Goal: Information Seeking & Learning: Learn about a topic

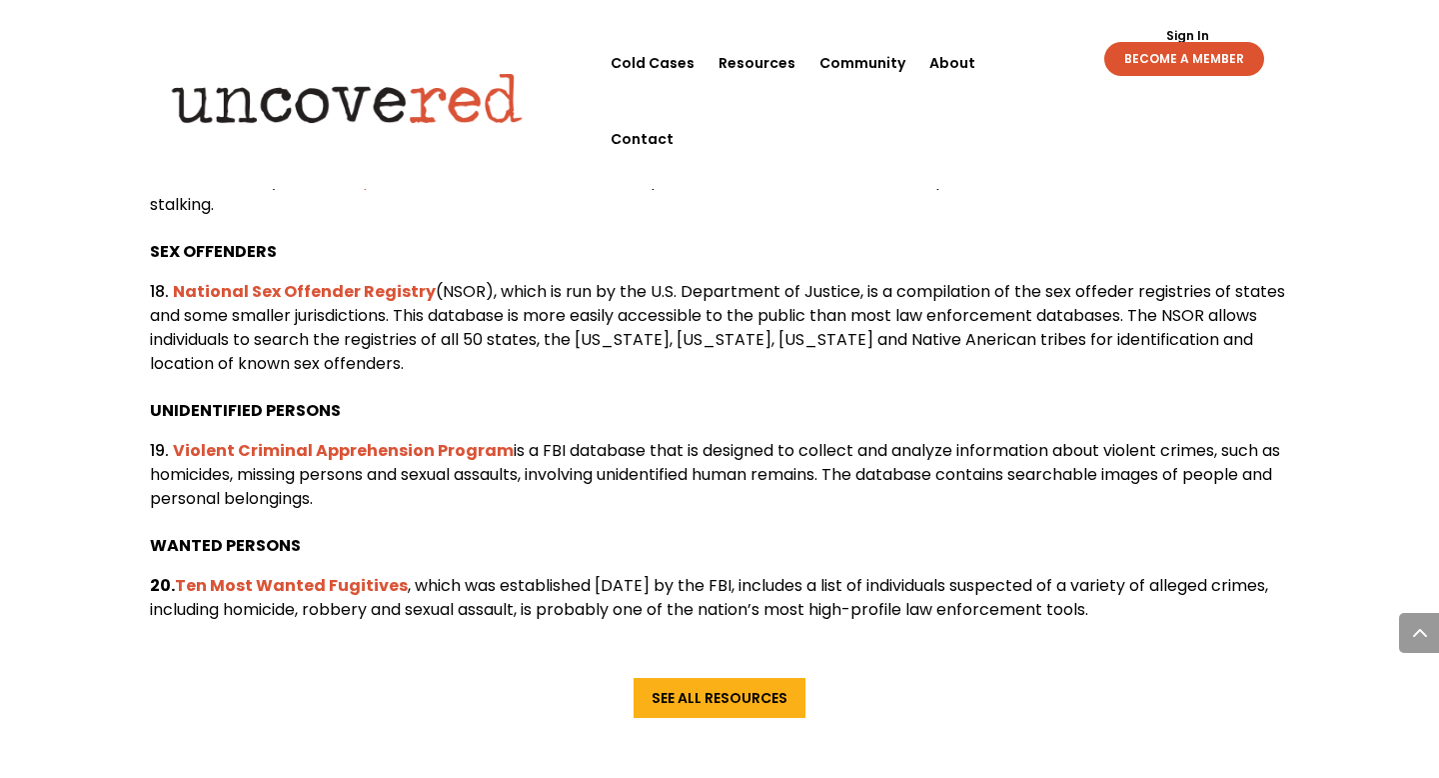
scroll to position [3862, 0]
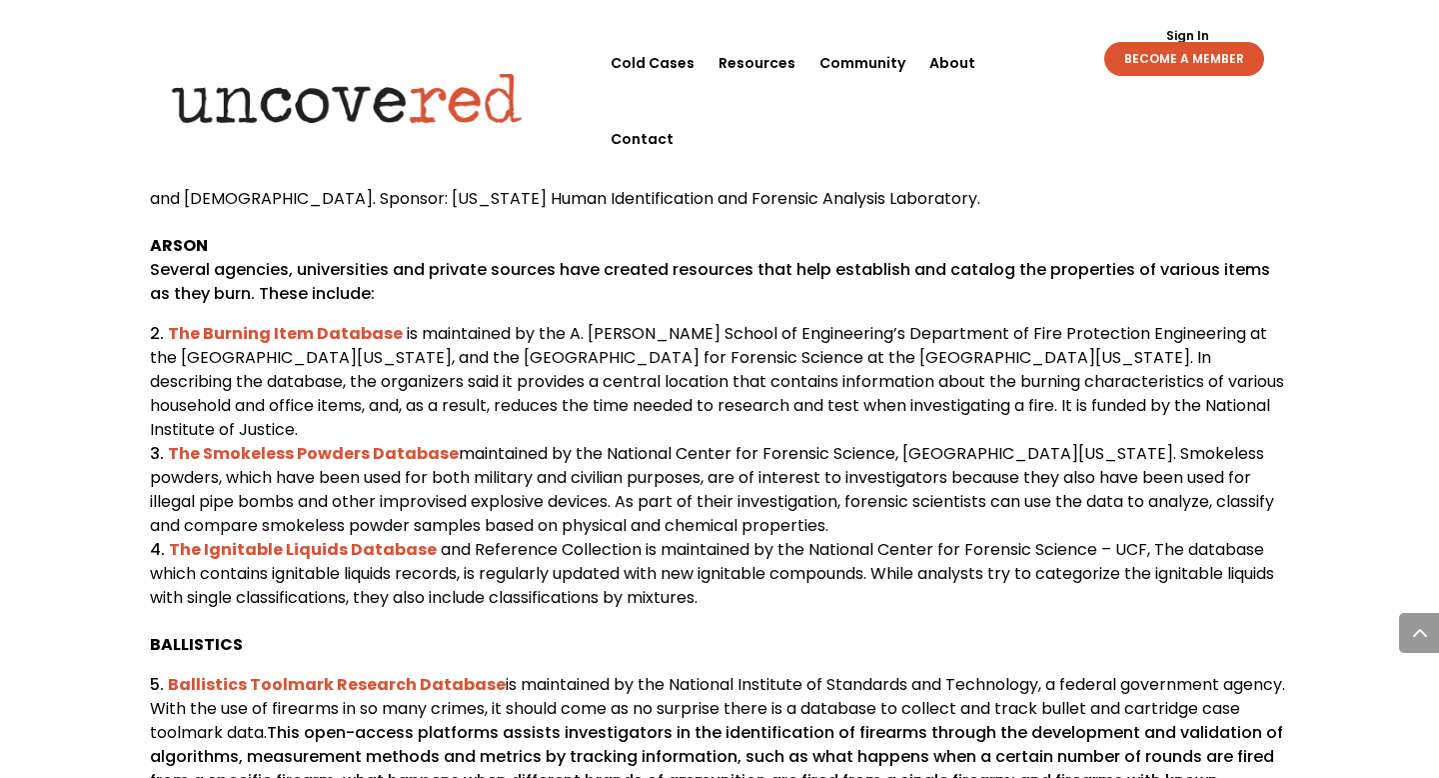
scroll to position [1374, 0]
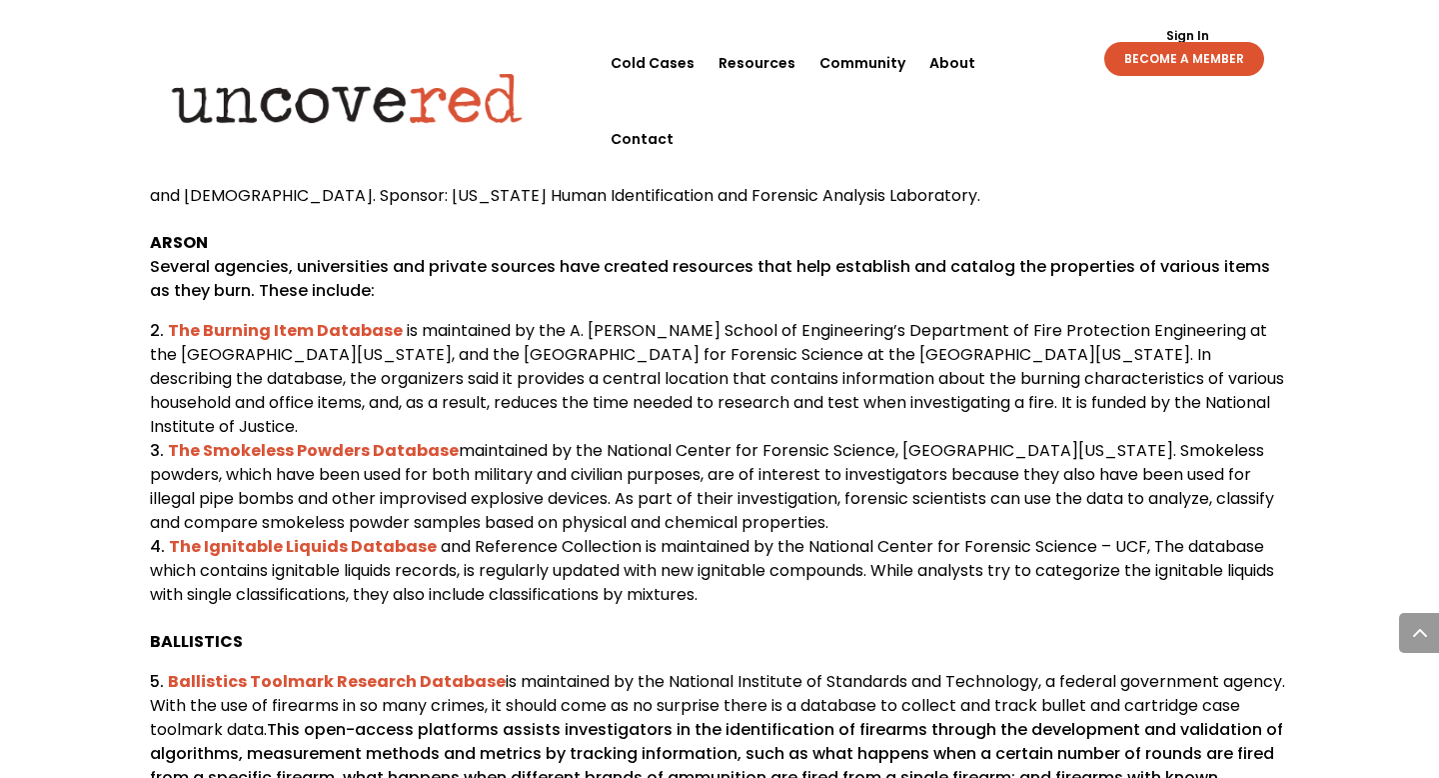
click at [986, 364] on span "is maintained by the A. [PERSON_NAME] School of Engineering’s Department of Fir…" at bounding box center [717, 378] width 1135 height 119
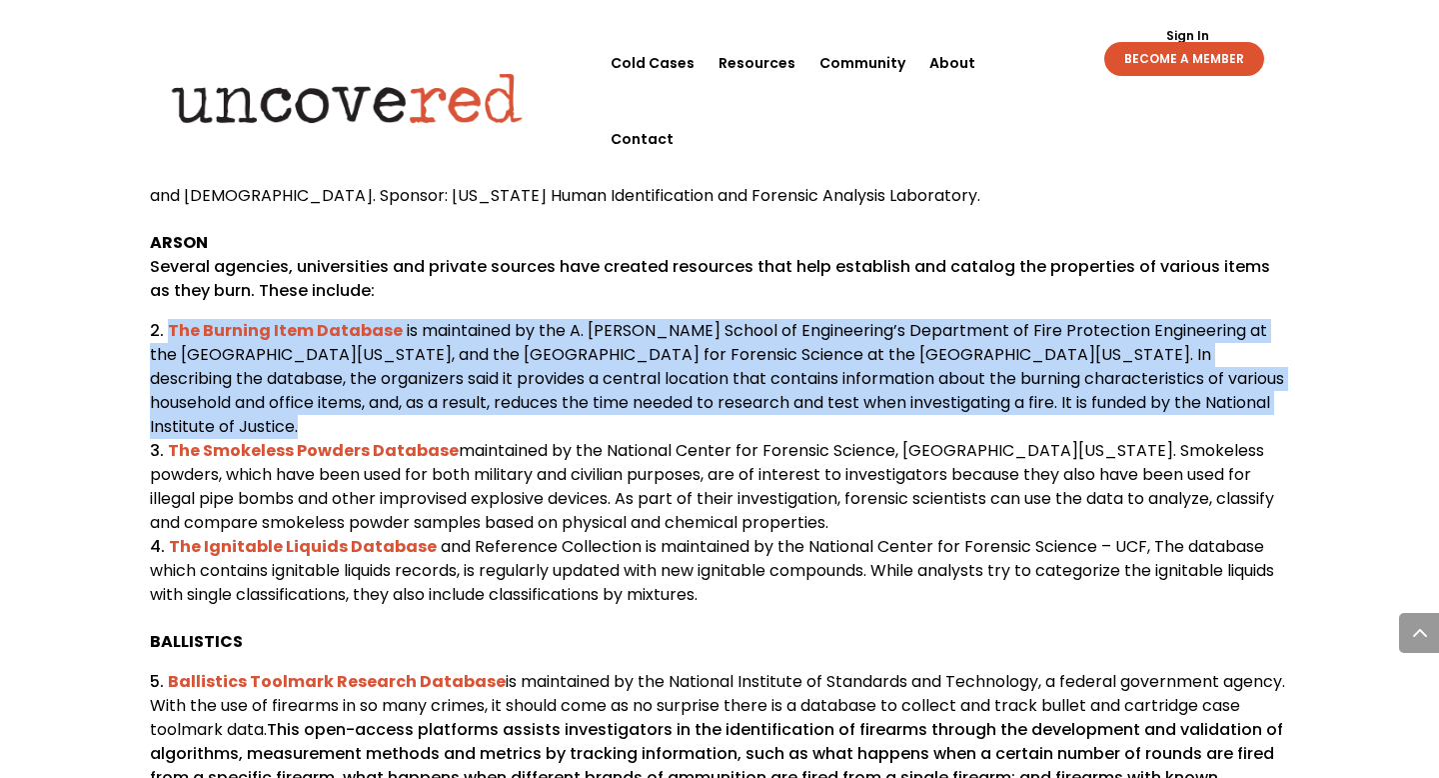
click at [986, 364] on span "is maintained by the A. [PERSON_NAME] School of Engineering’s Department of Fir…" at bounding box center [717, 378] width 1135 height 119
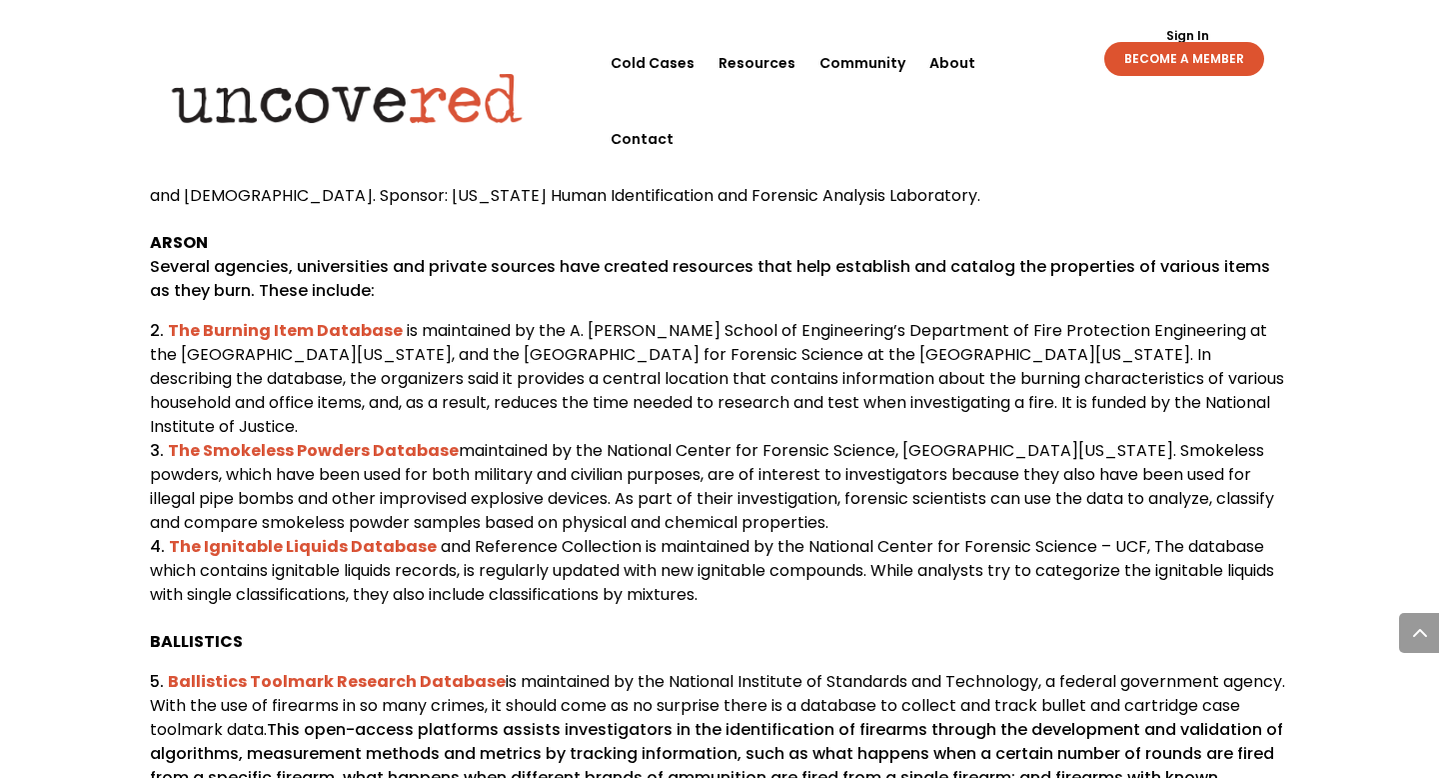
click at [1005, 523] on span "maintained by the National Center for Forensic Science, [GEOGRAPHIC_DATA][US_ST…" at bounding box center [712, 486] width 1125 height 95
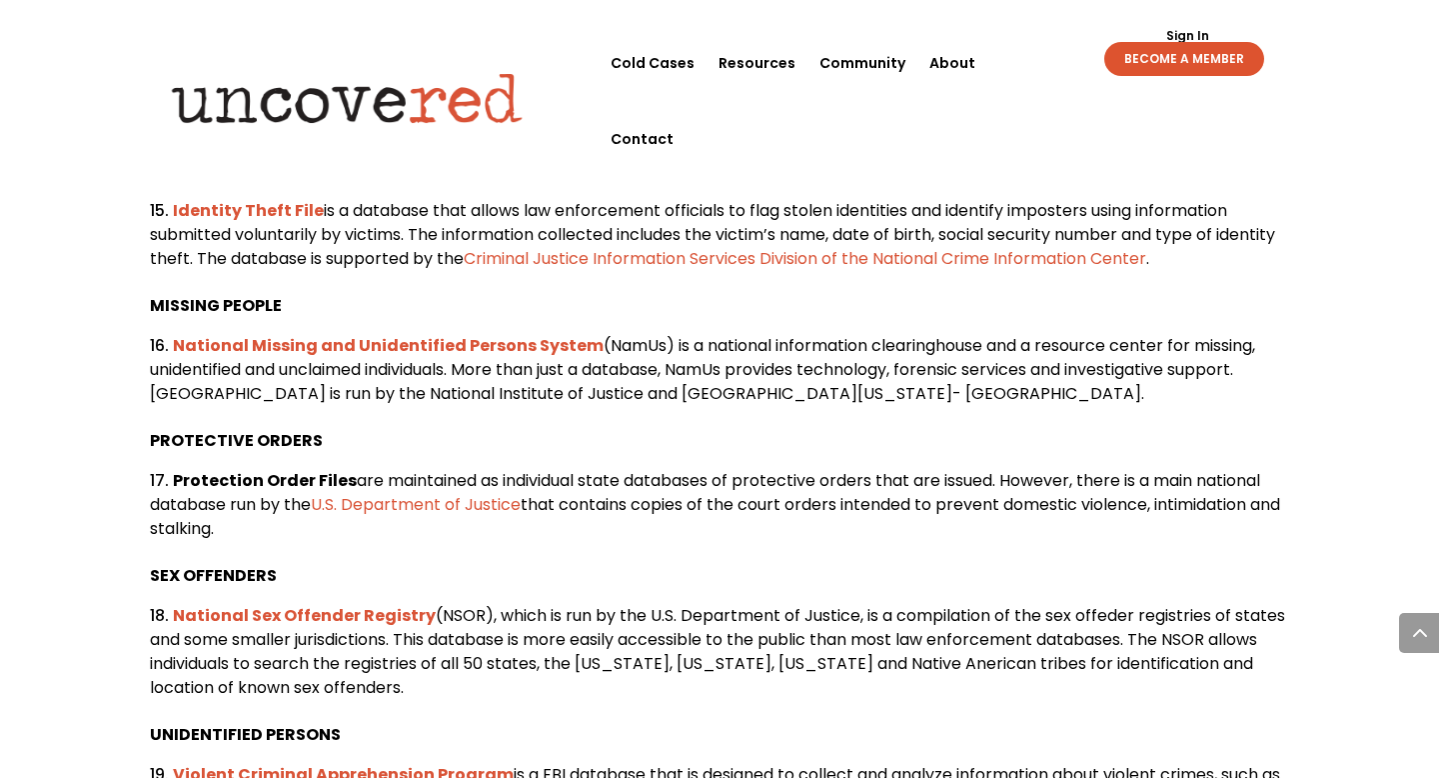
scroll to position [3626, 0]
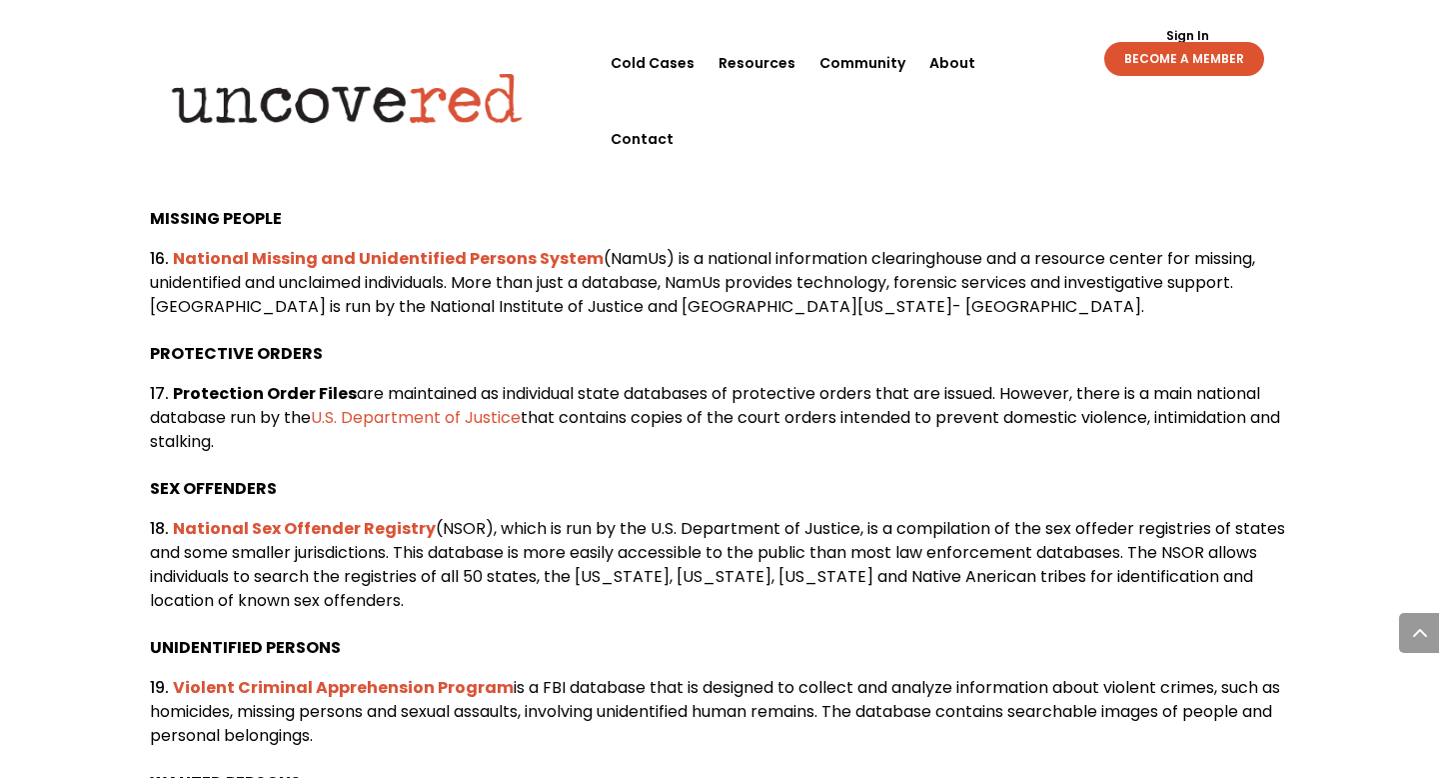
click at [866, 318] on span "(NamUs) is a national information clearinghouse and a resource center for missi…" at bounding box center [703, 282] width 1106 height 71
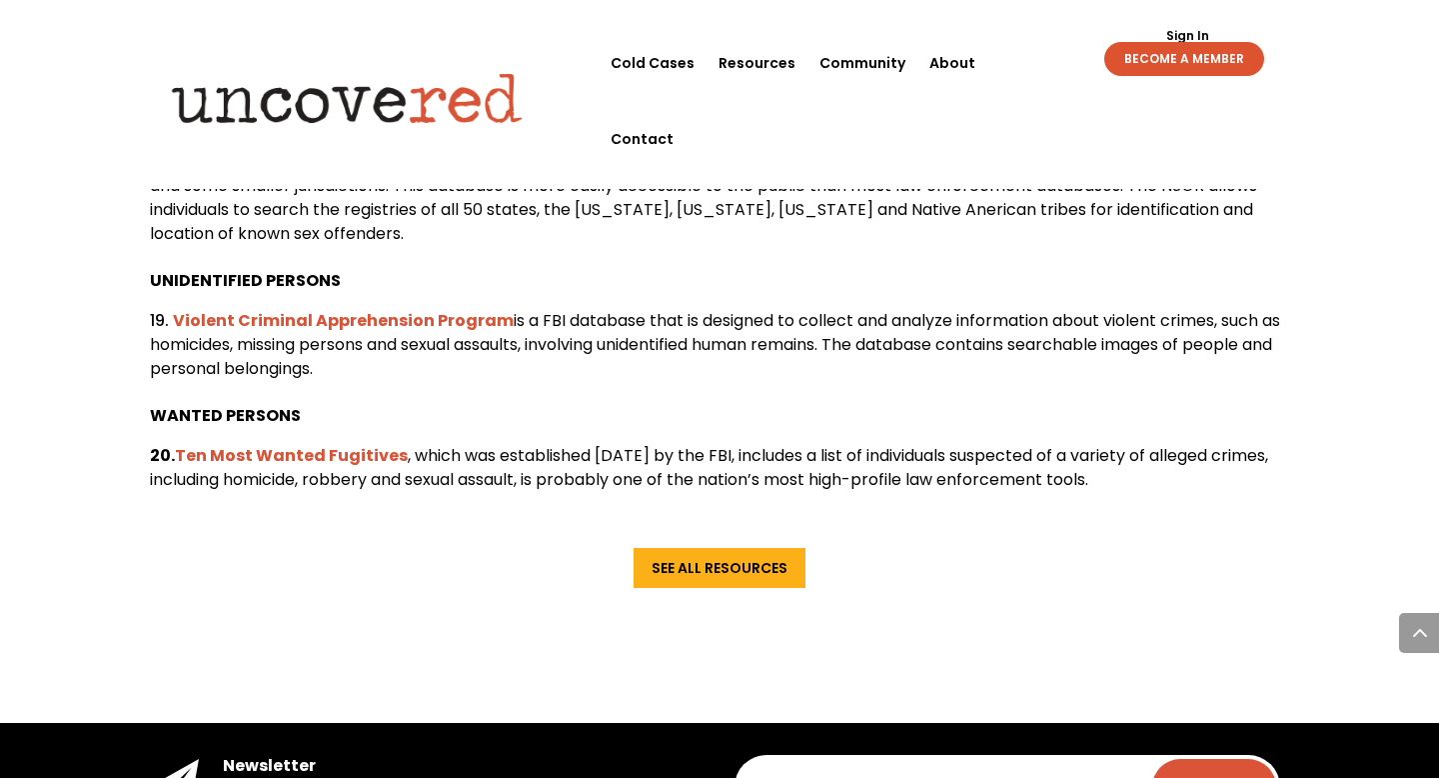
scroll to position [3675, 0]
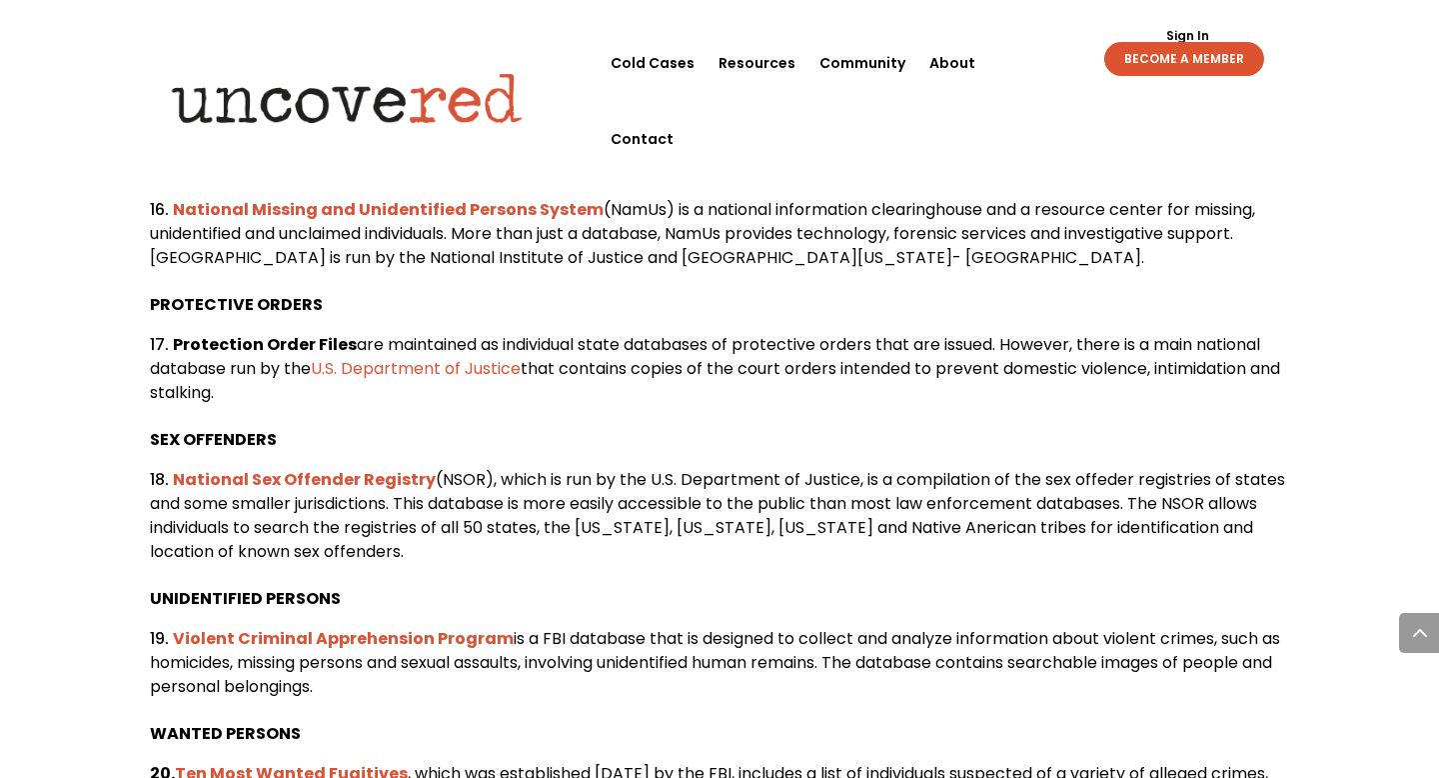
click at [977, 554] on span "(NSOR), which is run by the U.S. Department of Justice, is a compilation of the…" at bounding box center [718, 515] width 1136 height 95
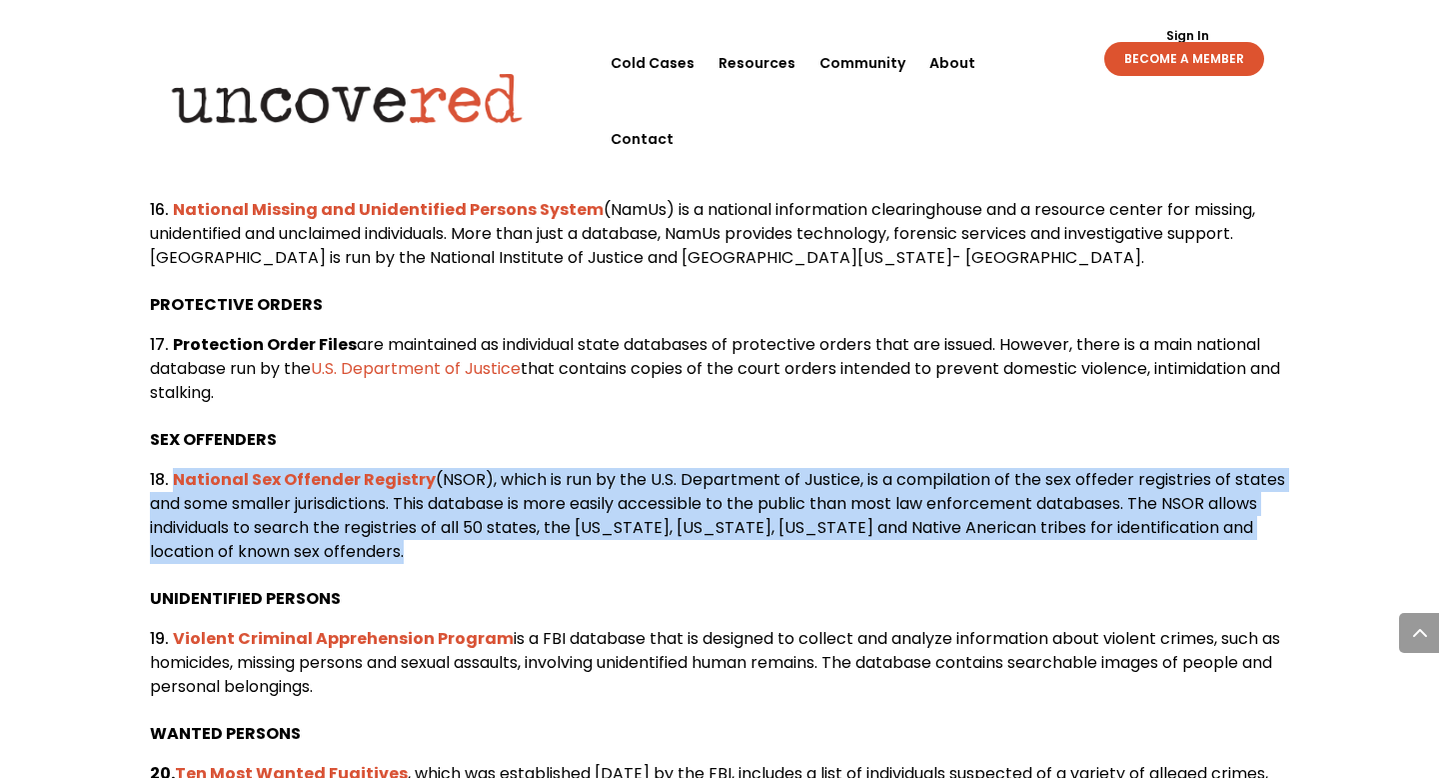
click at [977, 554] on span "(NSOR), which is run by the U.S. Department of Justice, is a compilation of the…" at bounding box center [718, 515] width 1136 height 95
click at [975, 563] on span "(NSOR), which is run by the U.S. Department of Justice, is a compilation of the…" at bounding box center [718, 515] width 1136 height 95
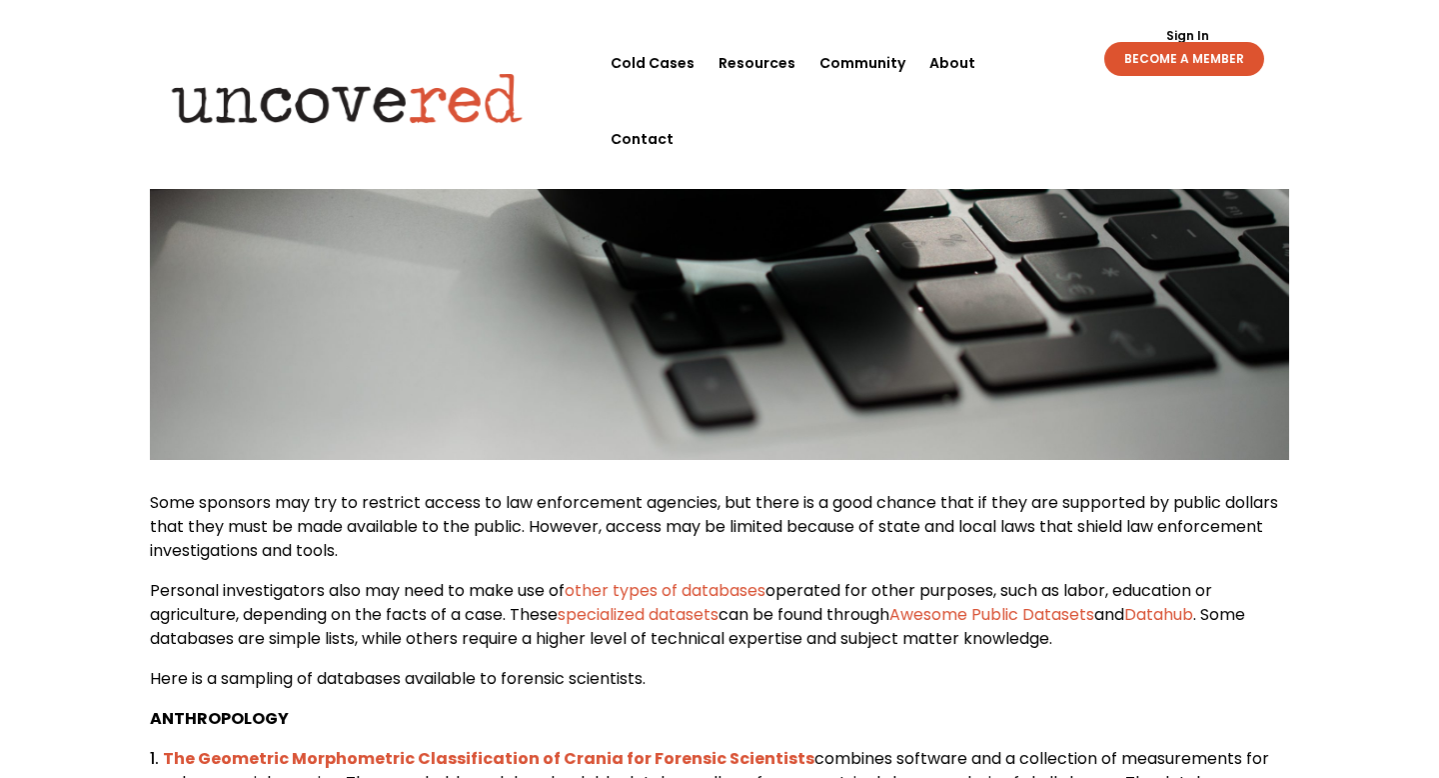
scroll to position [741, 0]
click at [892, 625] on span "Personal investigators also may need to make use of other types of databases op…" at bounding box center [681, 601] width 1063 height 47
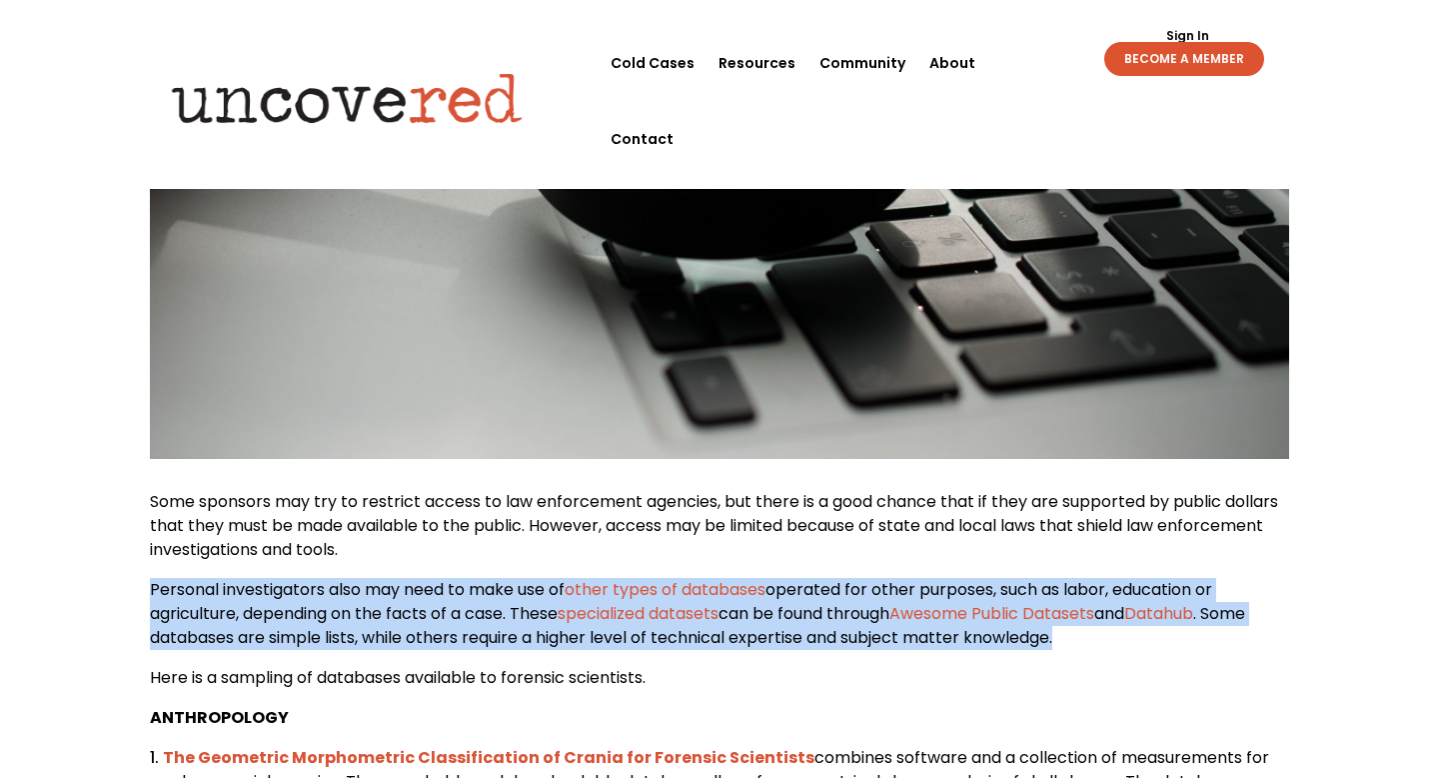
click at [892, 625] on span "Personal investigators also may need to make use of other types of databases op…" at bounding box center [681, 601] width 1063 height 47
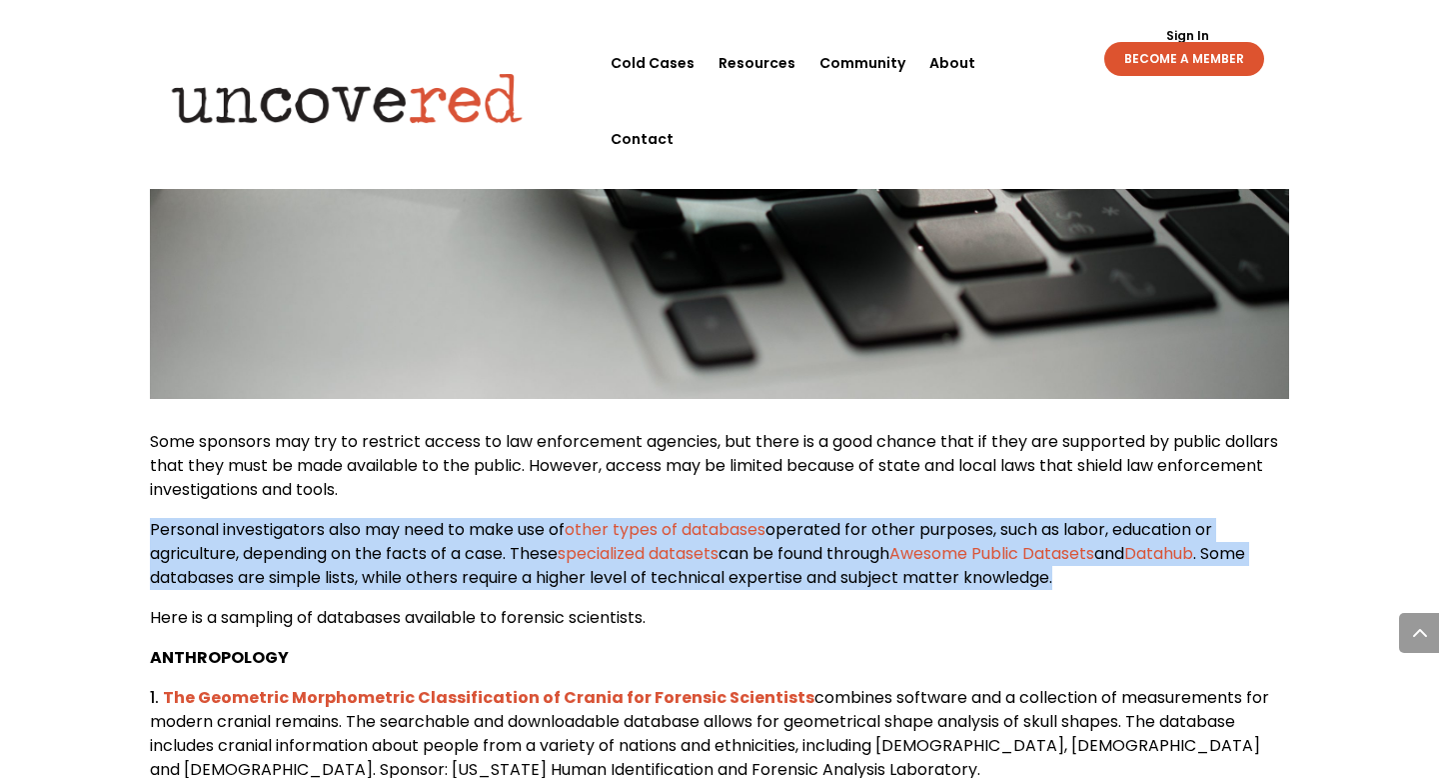
scroll to position [816, 0]
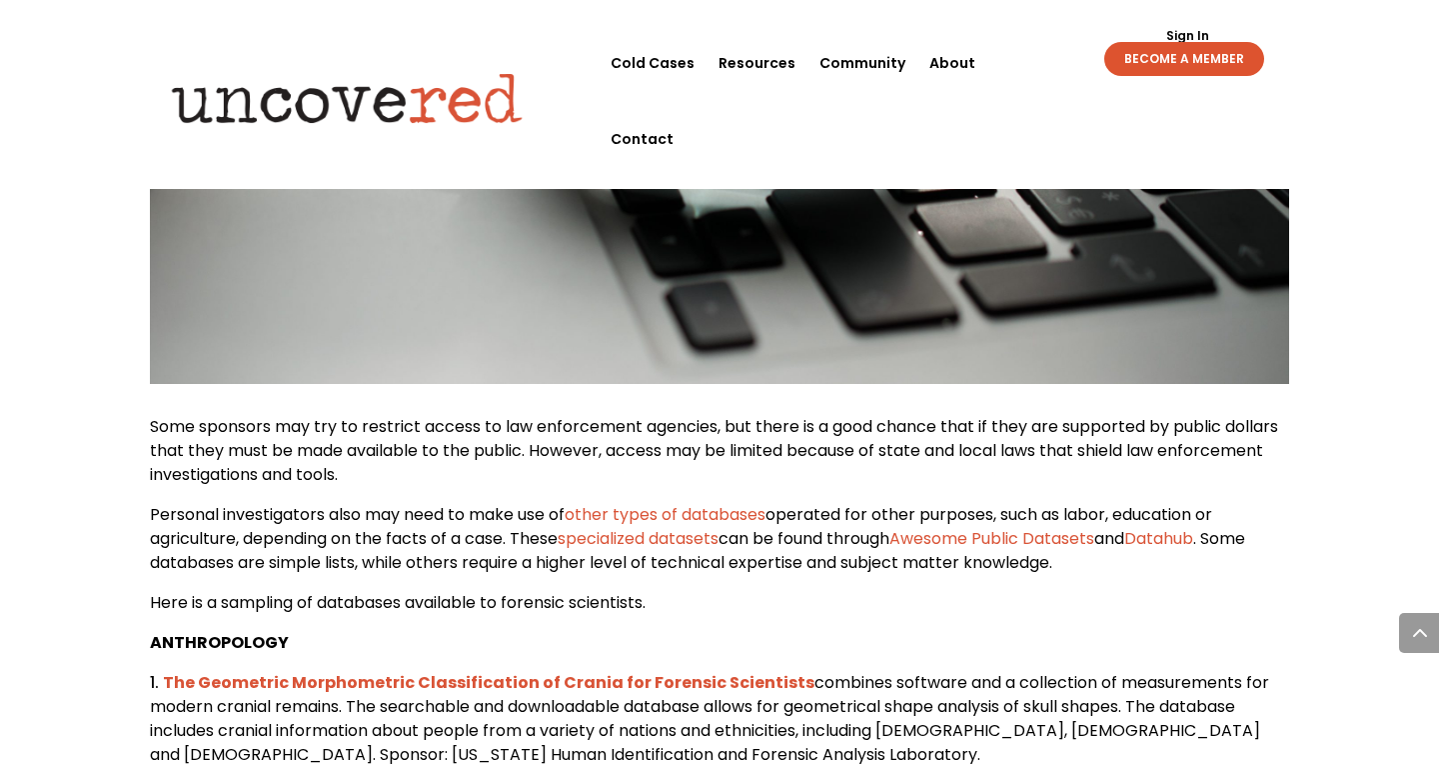
click at [831, 460] on span "Some sponsors may try to restrict access to law enforcement agencies, but there…" at bounding box center [714, 450] width 1129 height 71
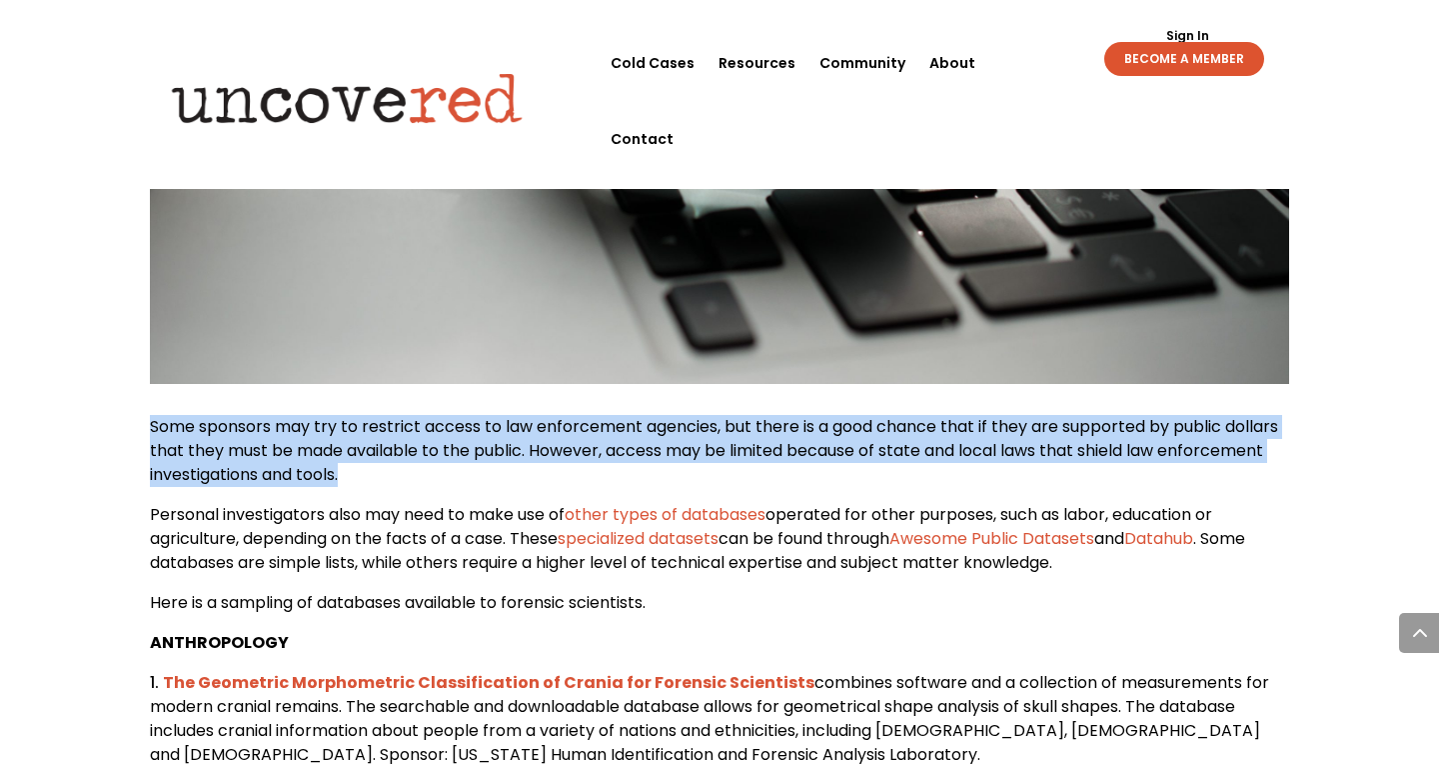
click at [831, 460] on span "Some sponsors may try to restrict access to law enforcement agencies, but there…" at bounding box center [714, 450] width 1129 height 71
